Goal: Task Accomplishment & Management: Use online tool/utility

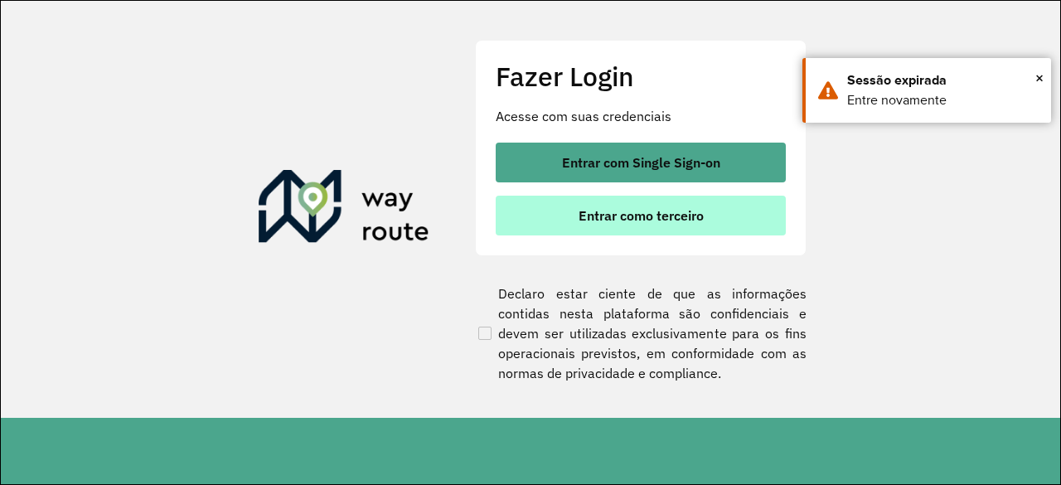
click at [665, 217] on span "Entrar como terceiro" at bounding box center [640, 215] width 125 height 13
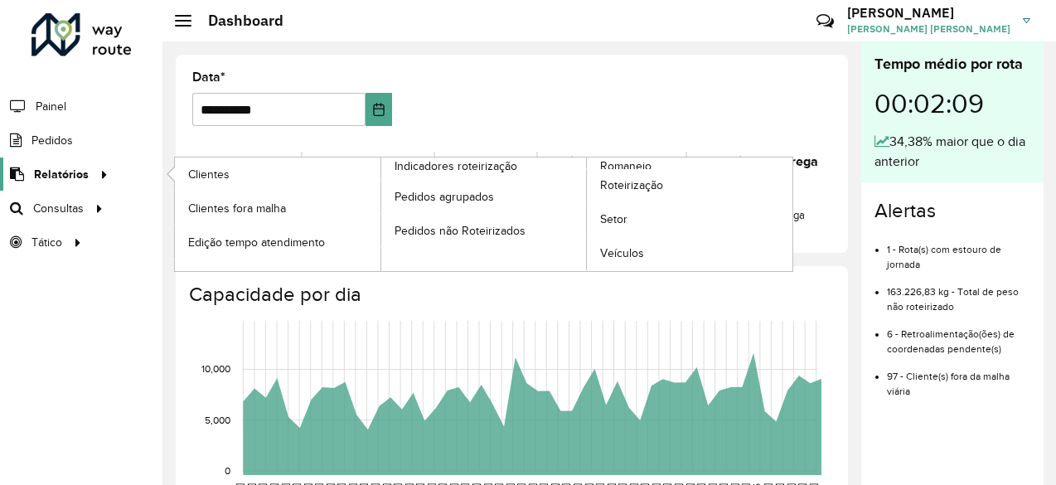
click at [89, 175] on div at bounding box center [101, 174] width 25 height 17
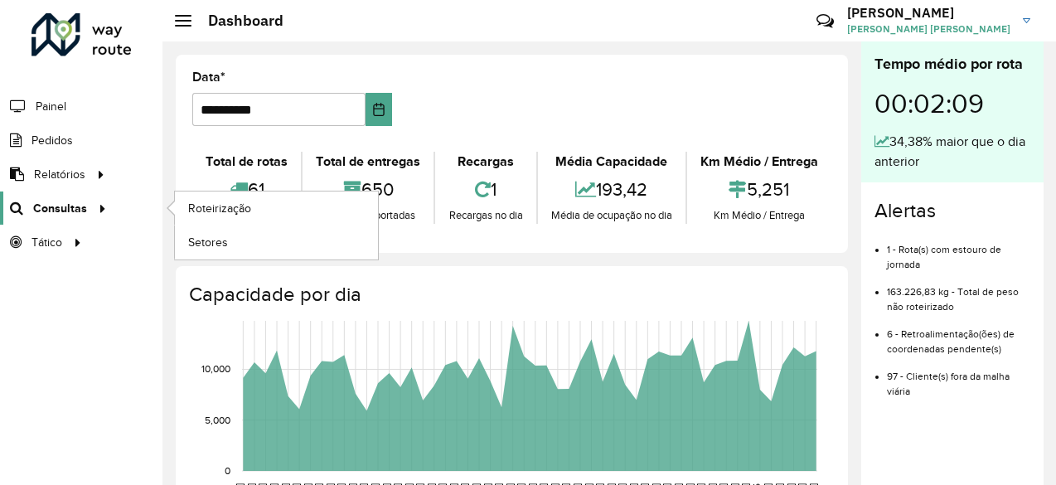
click at [103, 203] on icon at bounding box center [100, 207] width 14 height 25
click at [220, 201] on span "Roteirização" at bounding box center [221, 208] width 67 height 17
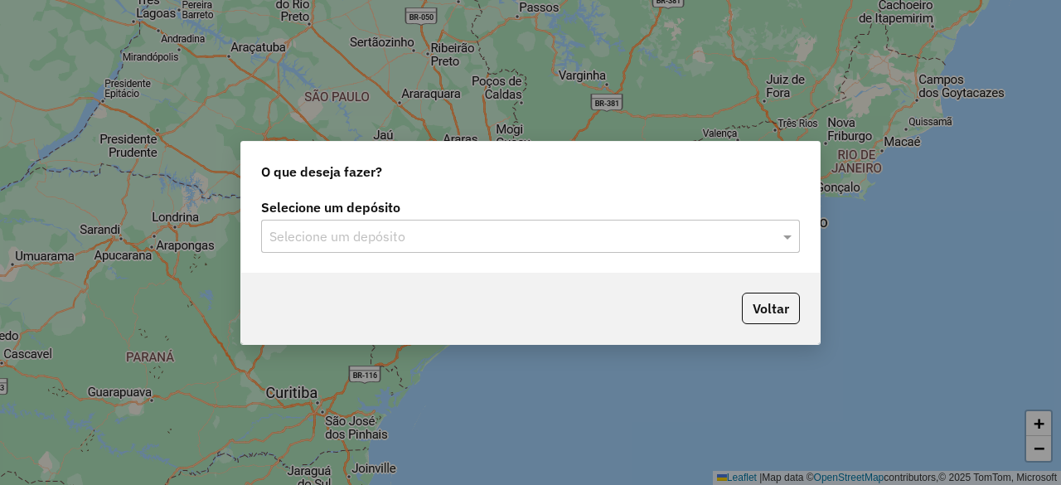
click at [508, 239] on input "text" at bounding box center [513, 237] width 489 height 20
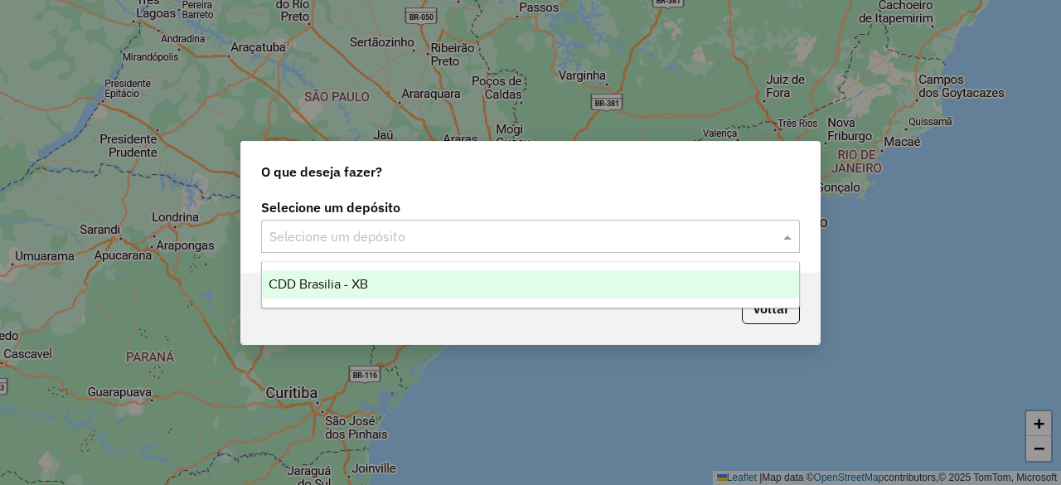
click at [442, 282] on div "CDD Brasilia - XB" at bounding box center [530, 284] width 536 height 28
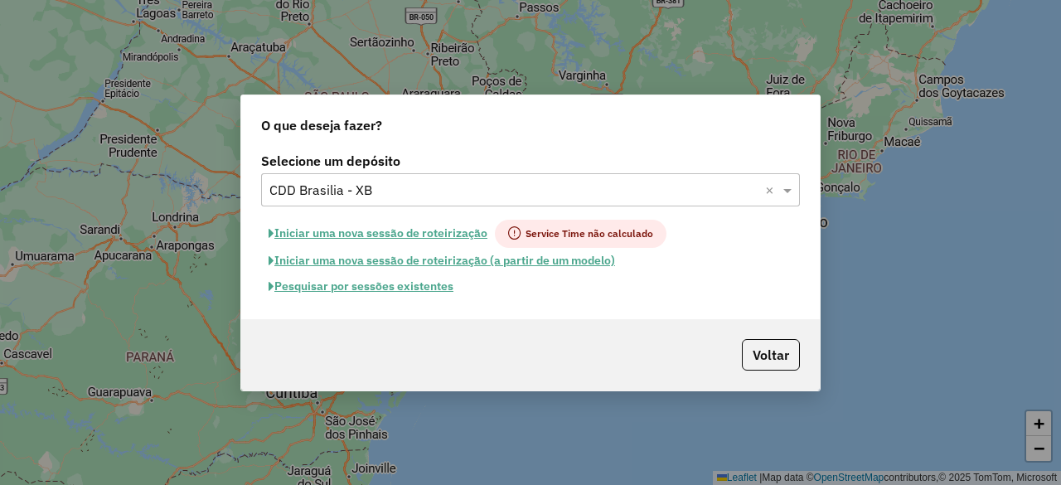
click at [425, 283] on button "Pesquisar por sessões existentes" at bounding box center [361, 286] width 200 height 26
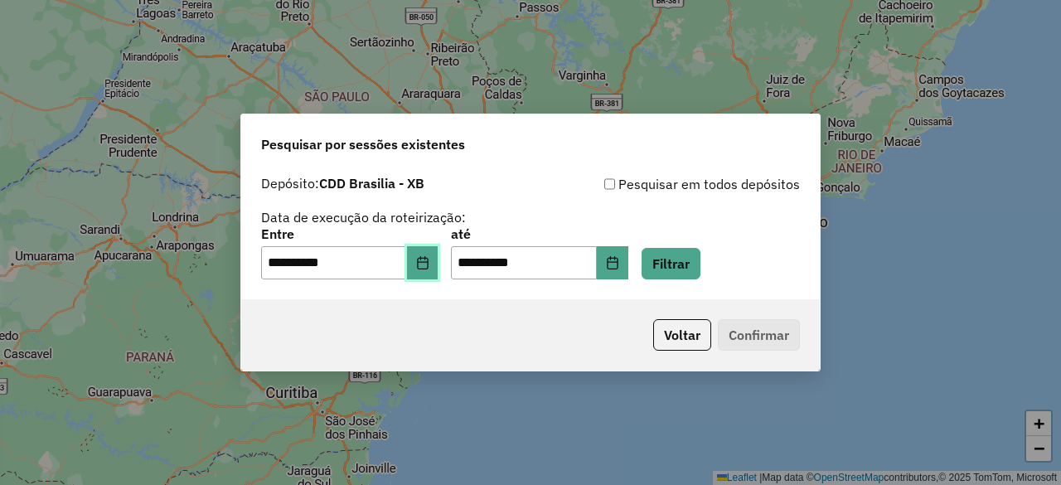
click at [429, 259] on icon "Choose Date" at bounding box center [422, 262] width 13 height 13
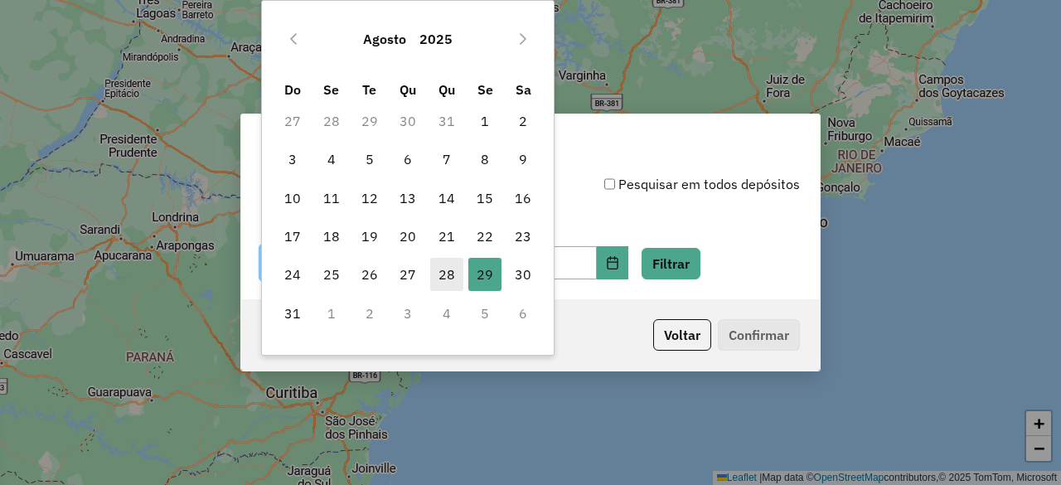
click at [448, 273] on span "28" at bounding box center [446, 274] width 33 height 33
type input "**********"
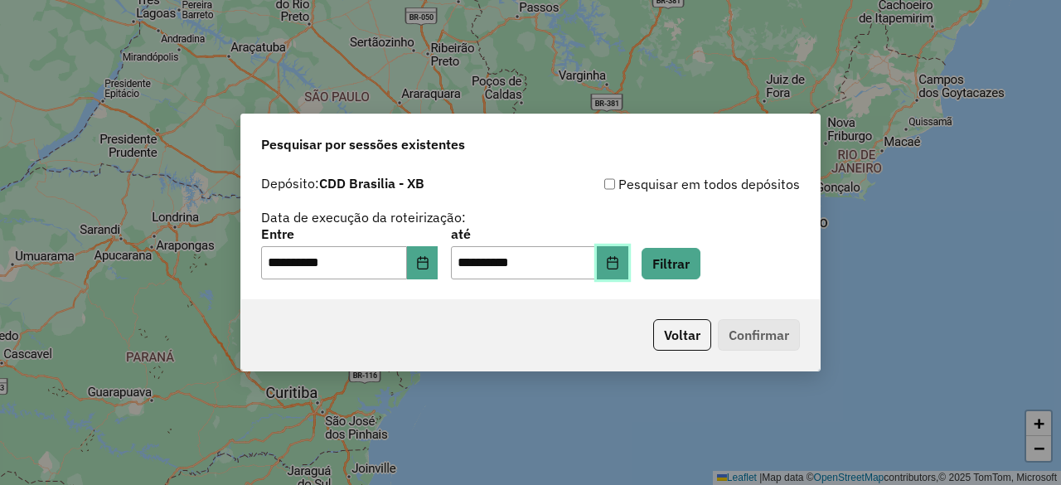
click at [617, 257] on icon "Choose Date" at bounding box center [611, 262] width 11 height 13
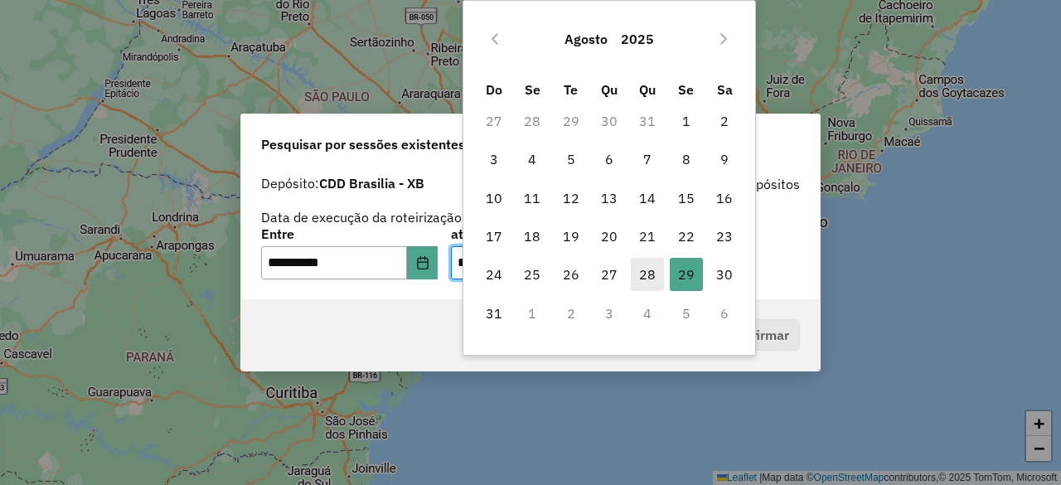
click at [654, 270] on span "28" at bounding box center [647, 274] width 33 height 33
type input "**********"
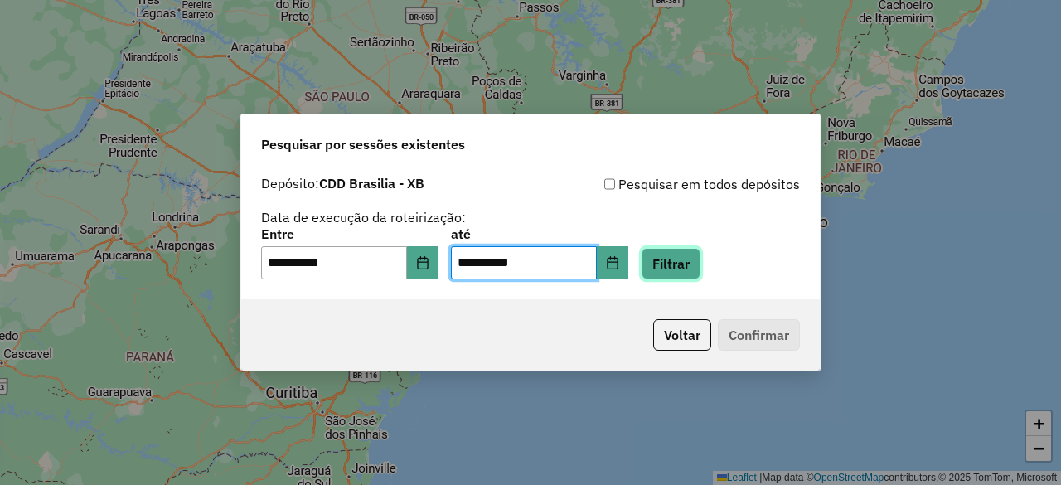
click at [700, 268] on button "Filtrar" at bounding box center [670, 263] width 59 height 31
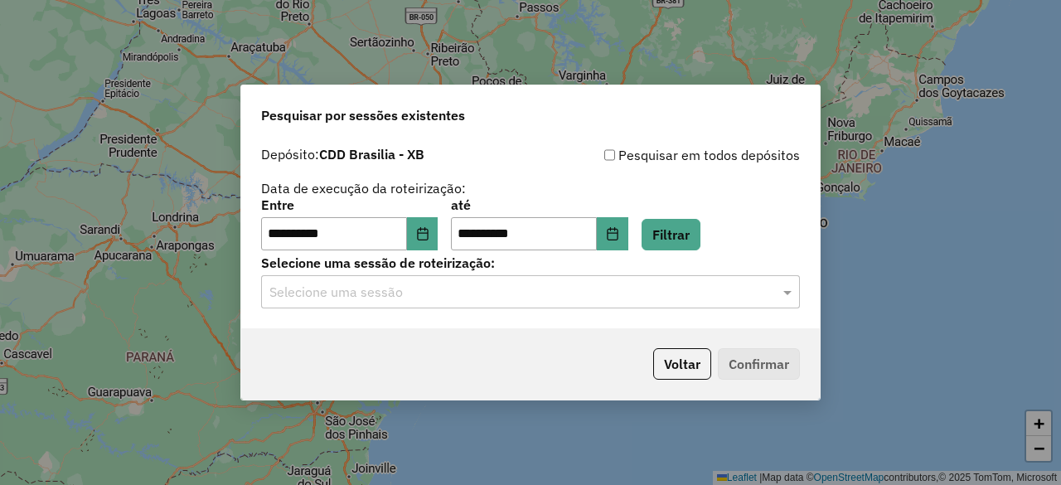
click at [625, 294] on input "text" at bounding box center [513, 293] width 489 height 20
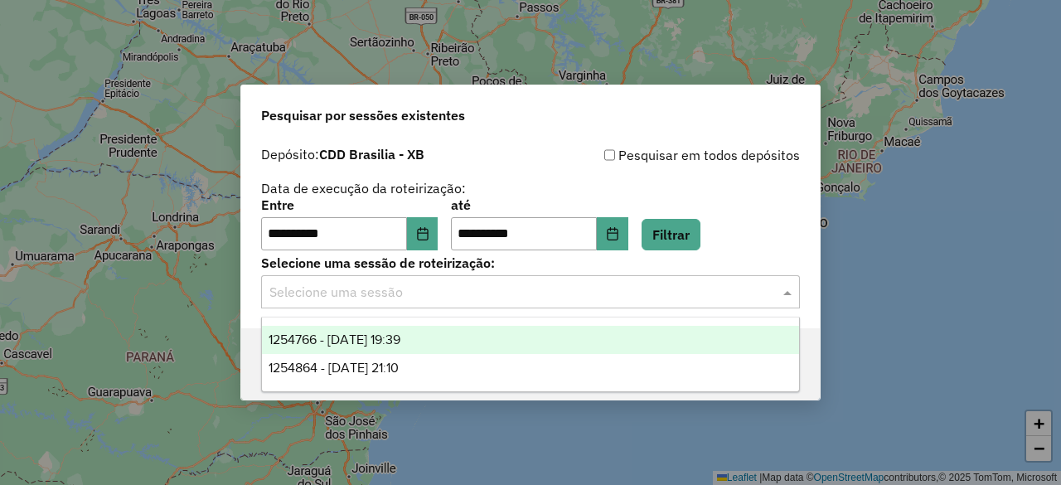
click at [457, 342] on div "1254766 - 28/08/2025 19:39" at bounding box center [530, 340] width 536 height 28
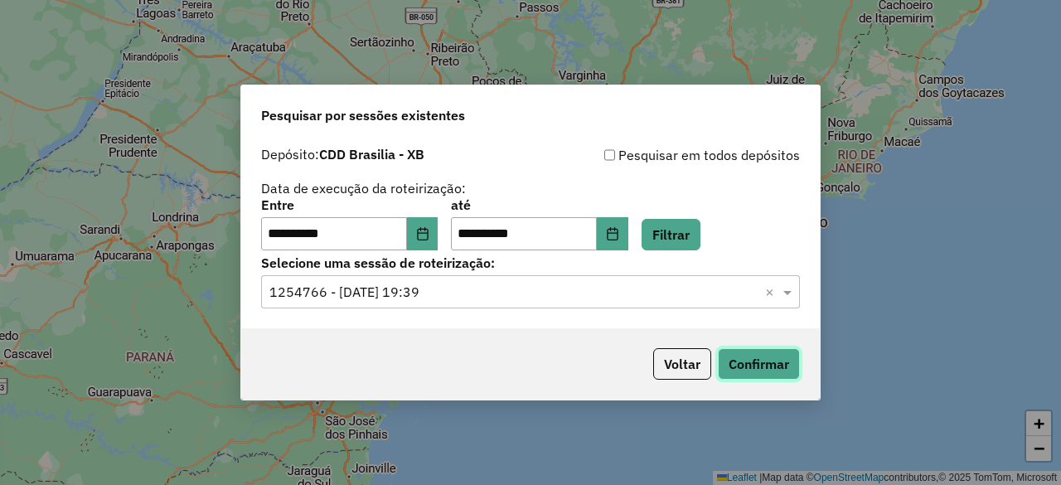
click at [746, 356] on button "Confirmar" at bounding box center [759, 363] width 82 height 31
click at [474, 302] on div "Selecione uma sessão × 1254766 - 28/08/2025 19:39 ×" at bounding box center [530, 291] width 539 height 33
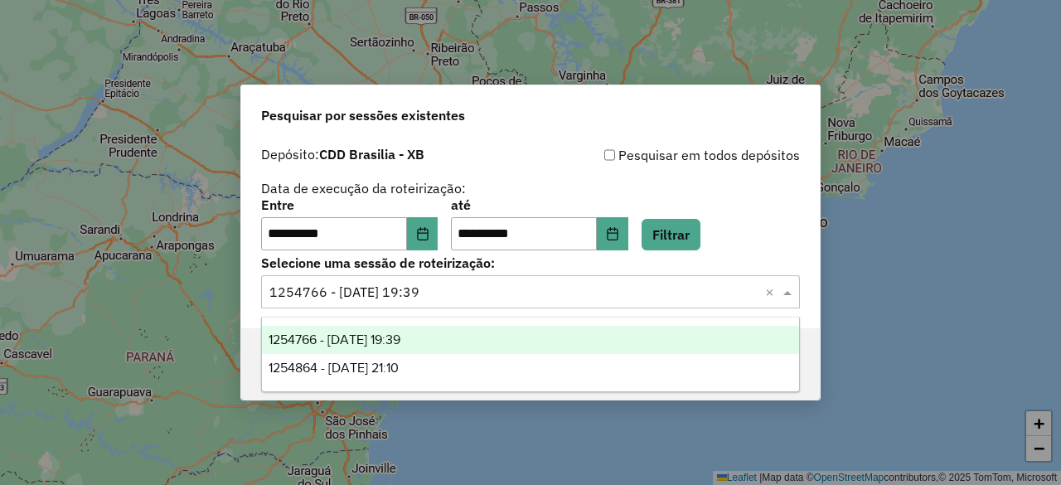
click at [441, 364] on div "1254864 - 28/08/2025 21:10" at bounding box center [530, 368] width 536 height 28
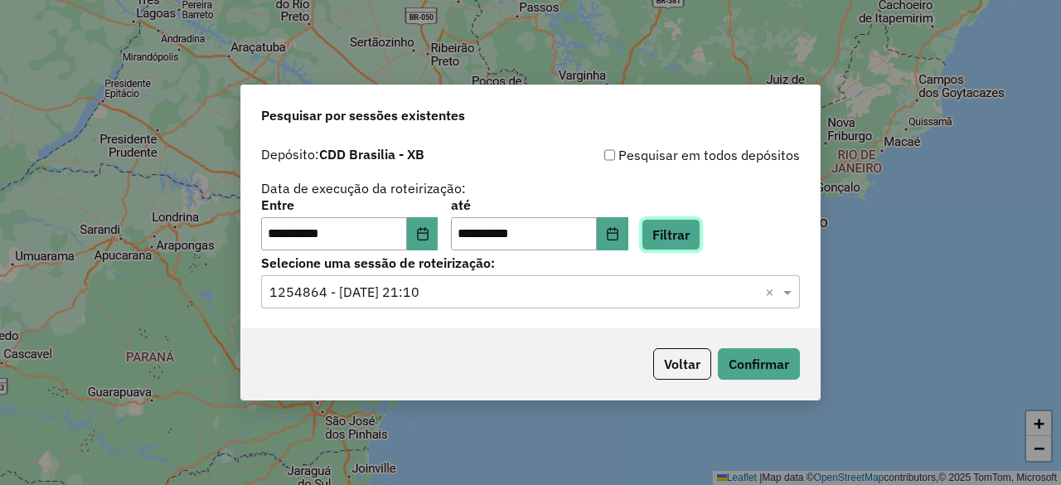
click at [679, 237] on button "Filtrar" at bounding box center [670, 234] width 59 height 31
click at [756, 360] on button "Confirmar" at bounding box center [759, 363] width 82 height 31
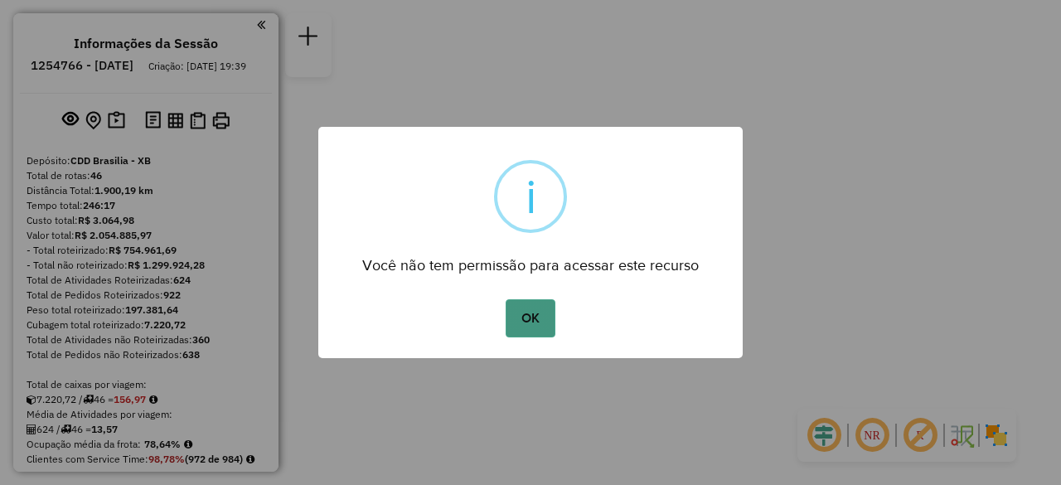
click at [526, 318] on button "OK" at bounding box center [529, 318] width 49 height 38
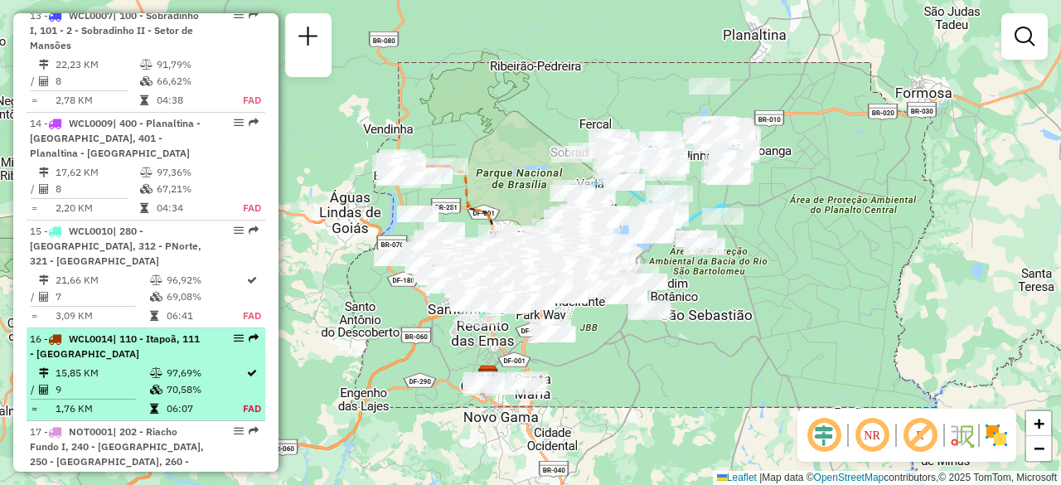
scroll to position [1988, 0]
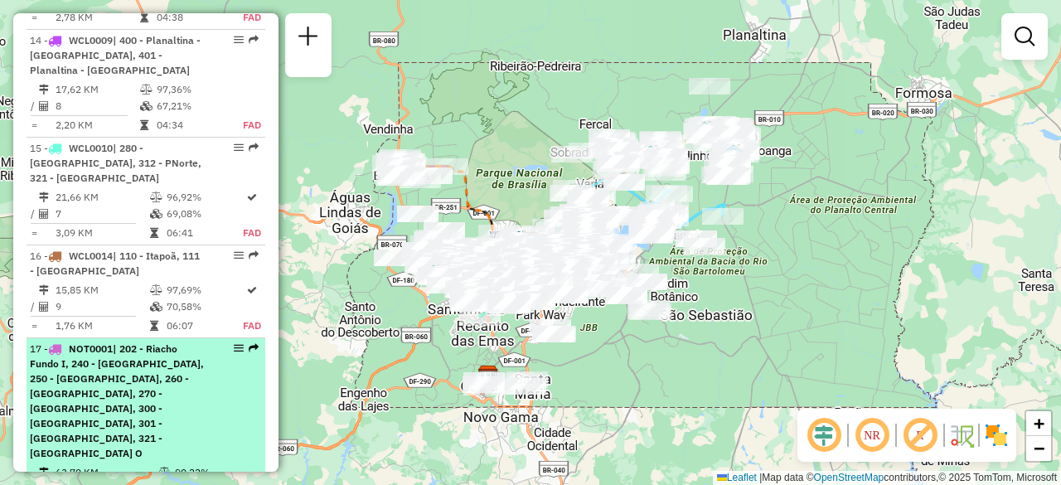
click at [122, 360] on span "| 202 - Riacho Fundo I, 240 - Aguas Claras, 250 - Vicente Pires, 260 - Taguatin…" at bounding box center [117, 400] width 174 height 117
select select "**********"
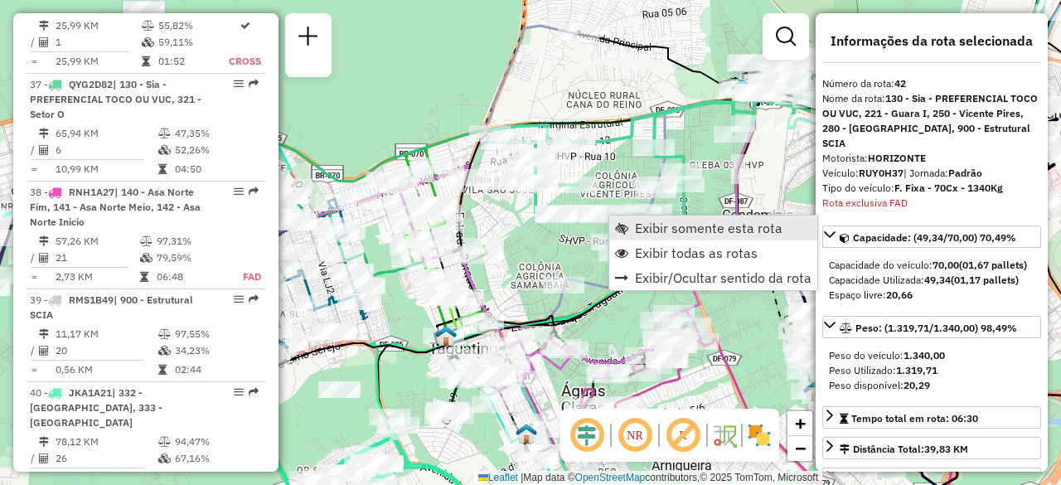
click at [656, 222] on span "Exibir somente esta rota" at bounding box center [708, 227] width 147 height 13
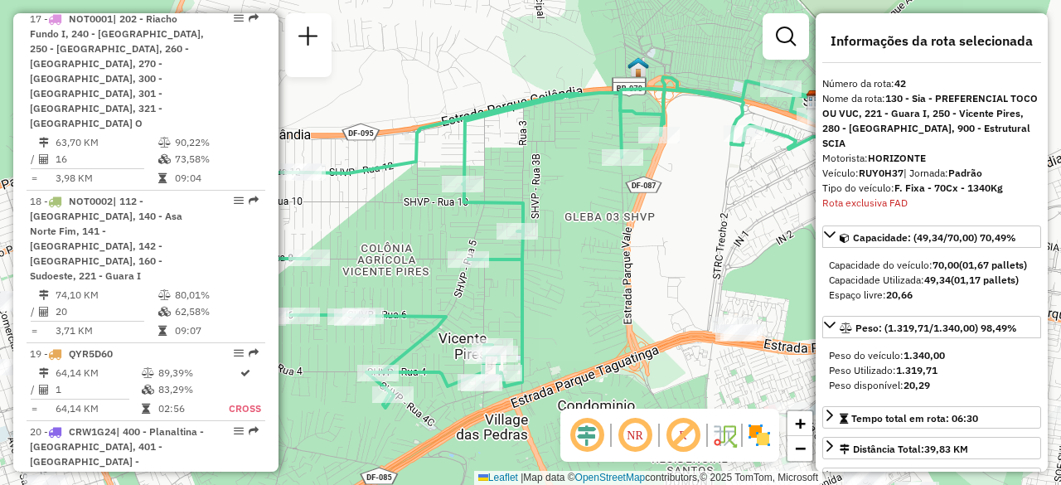
scroll to position [2235, 0]
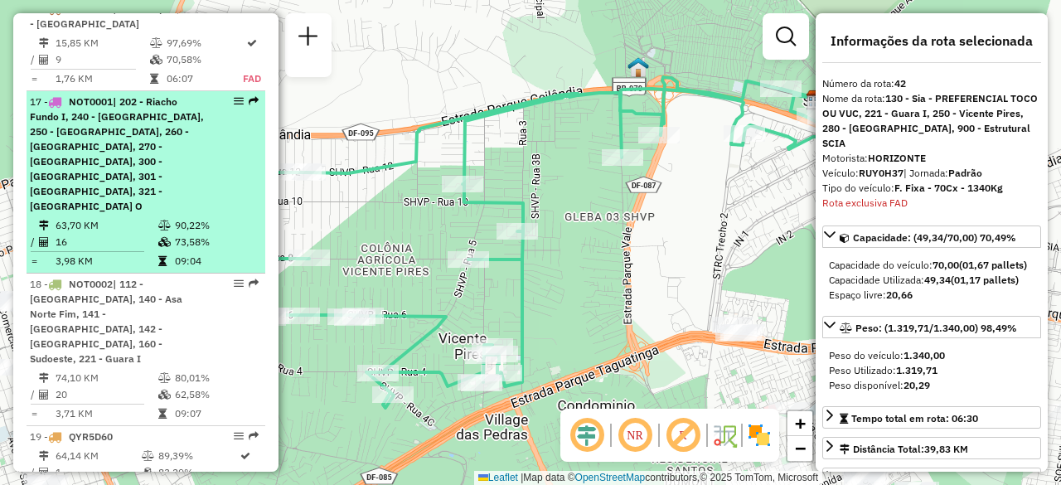
click at [145, 148] on div "17 - NOT0001 | 202 - Riacho Fundo I, 240 - Aguas Claras, 250 - Vicente Pires, 2…" at bounding box center [118, 153] width 176 height 119
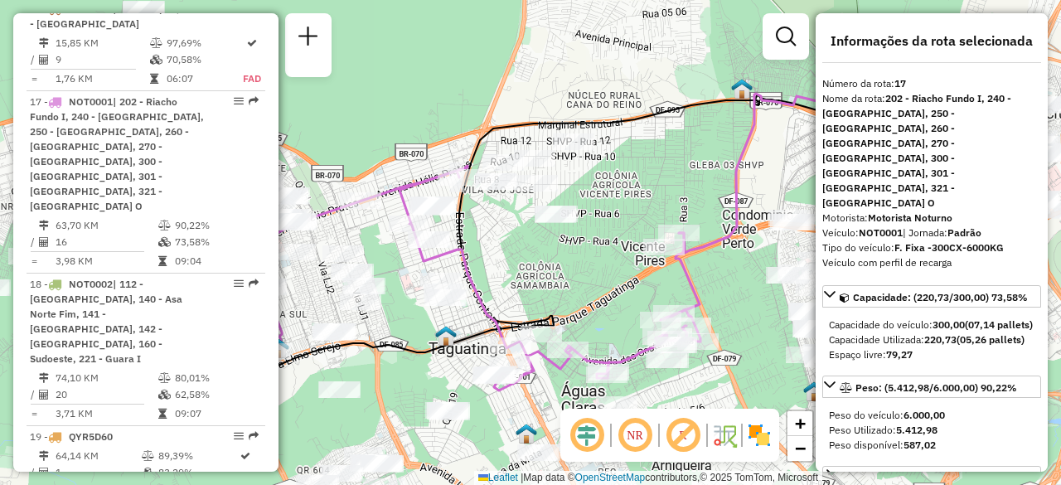
click at [626, 434] on em at bounding box center [635, 435] width 40 height 40
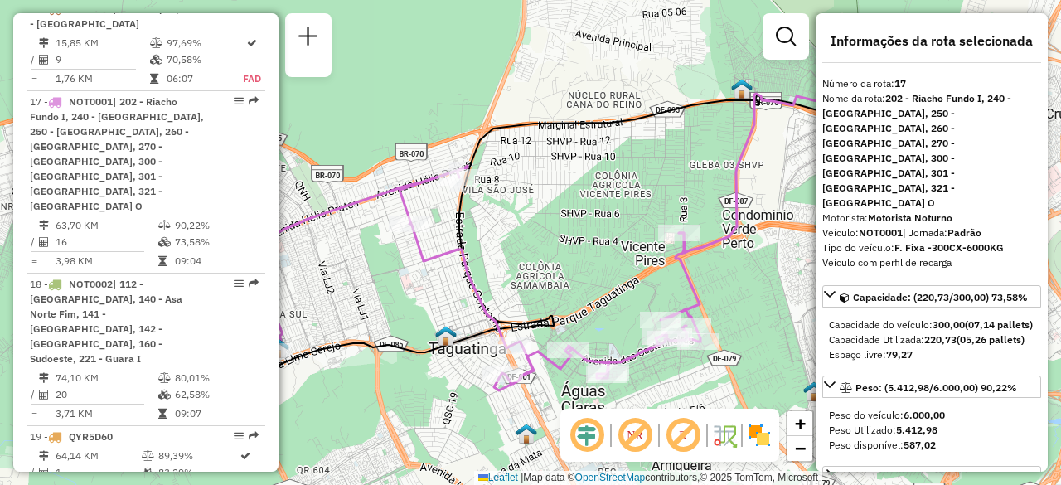
click at [578, 433] on em at bounding box center [587, 435] width 40 height 40
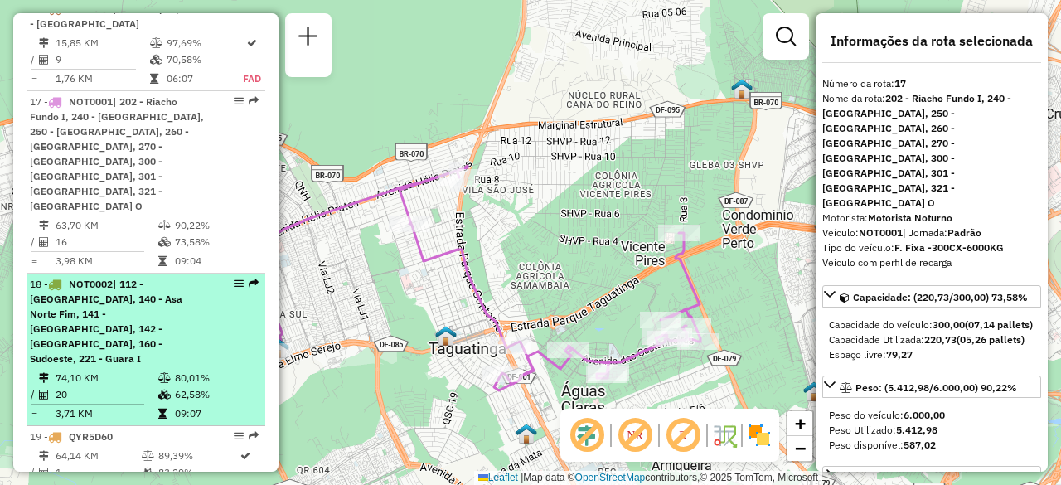
click at [168, 370] on td at bounding box center [165, 378] width 17 height 17
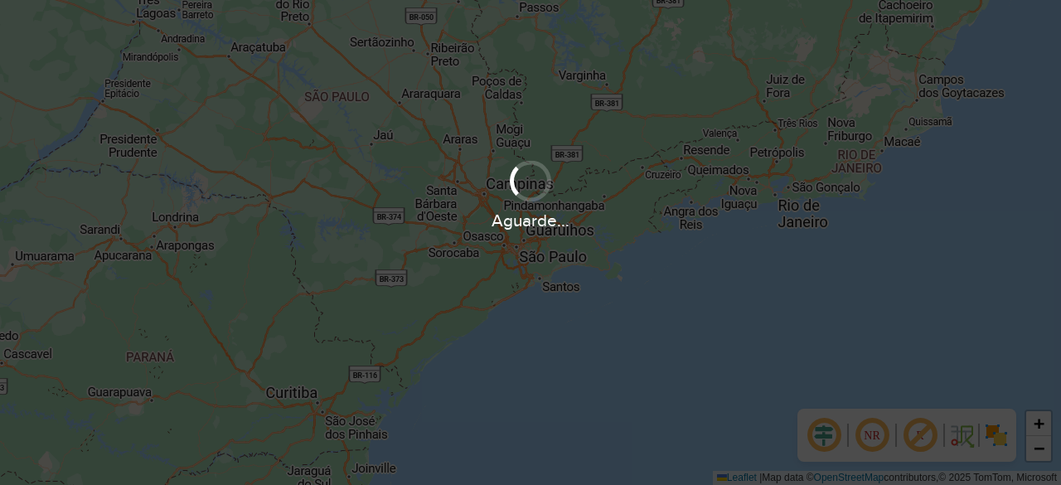
click at [646, 136] on div "Aguarde..." at bounding box center [530, 242] width 1061 height 485
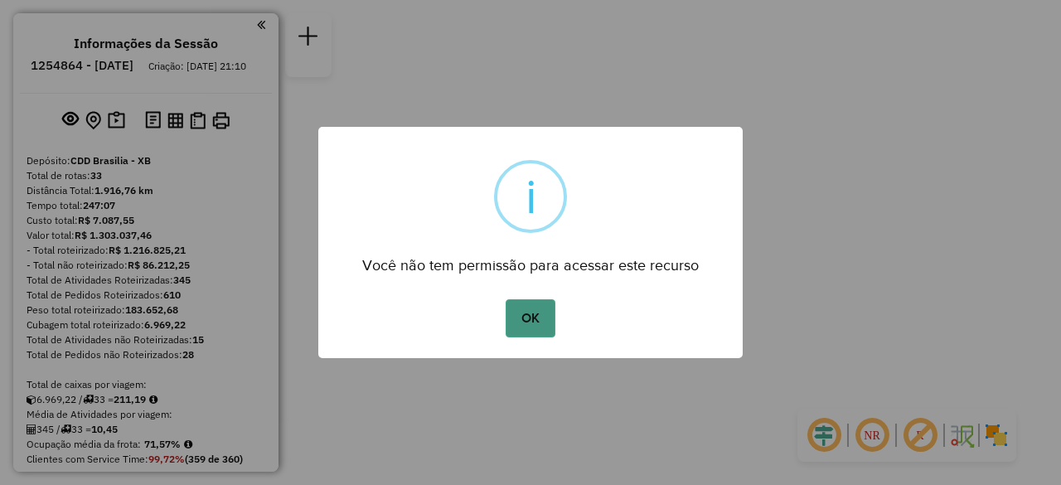
click at [534, 332] on button "OK" at bounding box center [529, 318] width 49 height 38
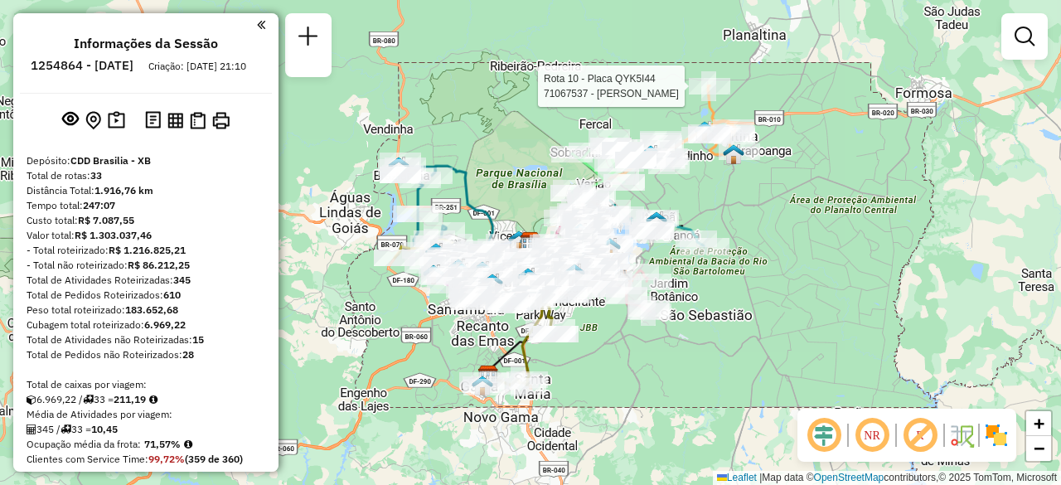
select select "**********"
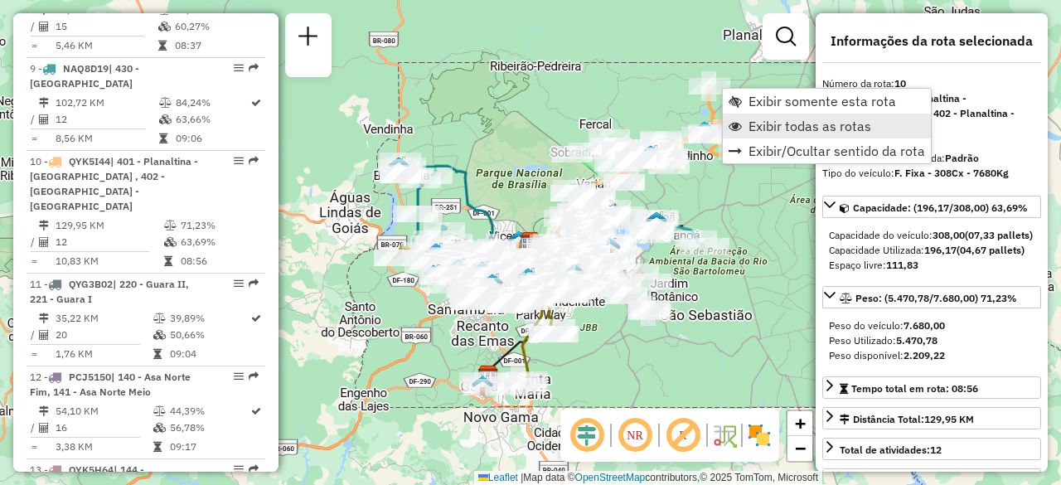
scroll to position [1481, 0]
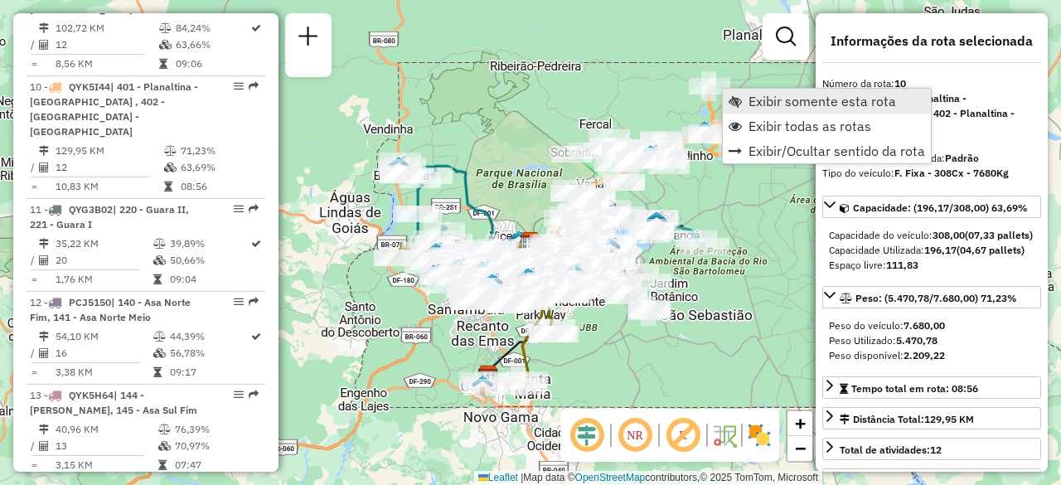
click at [815, 105] on span "Exibir somente esta rota" at bounding box center [821, 100] width 147 height 13
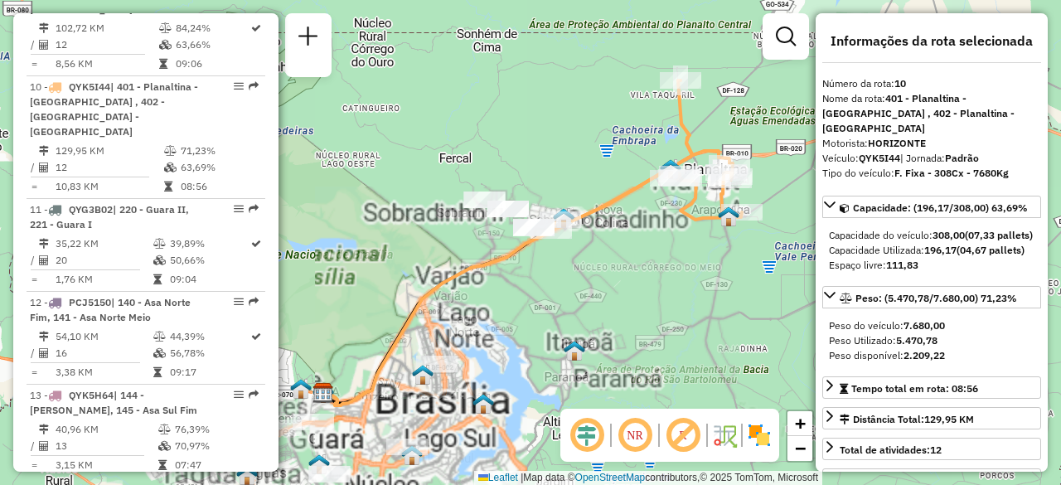
click at [635, 435] on em at bounding box center [635, 435] width 40 height 40
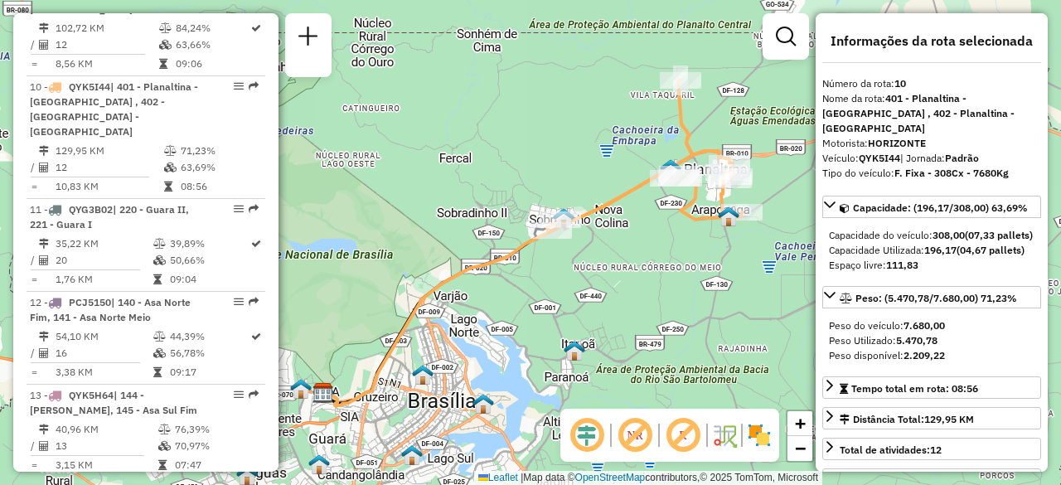
click at [588, 437] on em at bounding box center [587, 435] width 40 height 40
click at [626, 299] on div "Janela de atendimento Grade de atendimento Capacidade Transportadoras Veículos …" at bounding box center [530, 242] width 1061 height 485
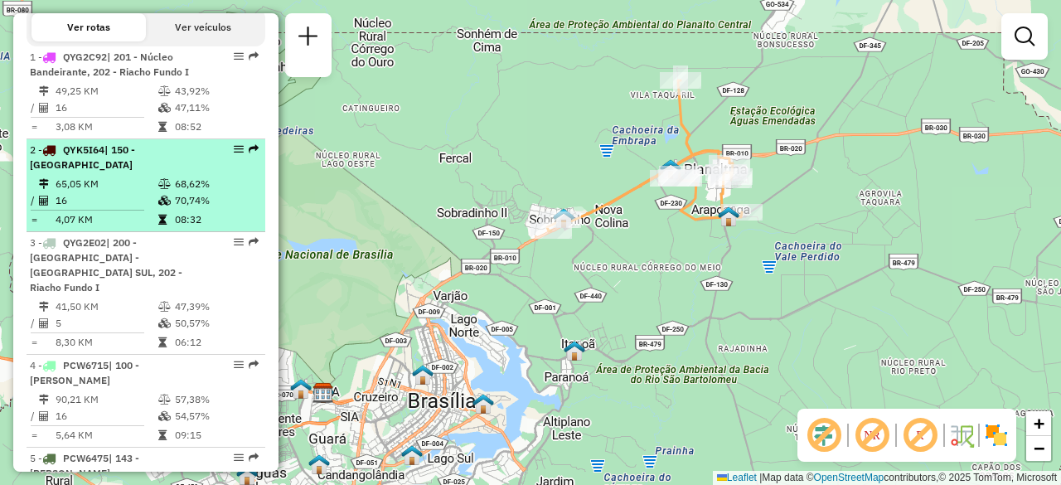
scroll to position [653, 0]
